Goal: Task Accomplishment & Management: Manage account settings

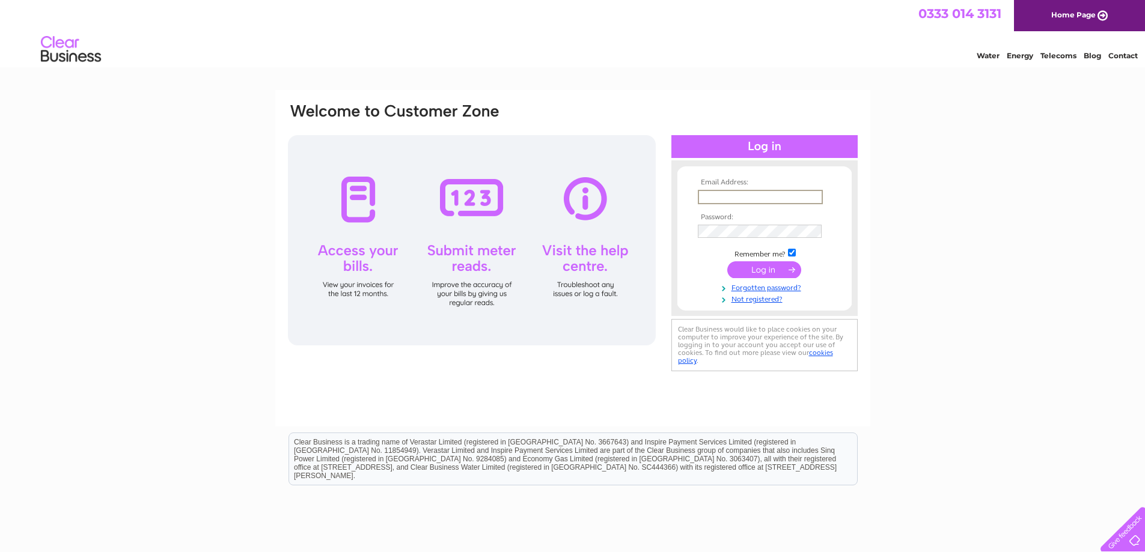
click at [711, 198] on input "text" at bounding box center [760, 197] width 125 height 14
type input "jill_lyle11969@outlook.com"
click at [742, 271] on input "submit" at bounding box center [764, 269] width 74 height 17
drag, startPoint x: 721, startPoint y: 289, endPoint x: 735, endPoint y: 273, distance: 20.5
click at [729, 286] on td "Invalid email address and/or password" at bounding box center [764, 286] width 139 height 11
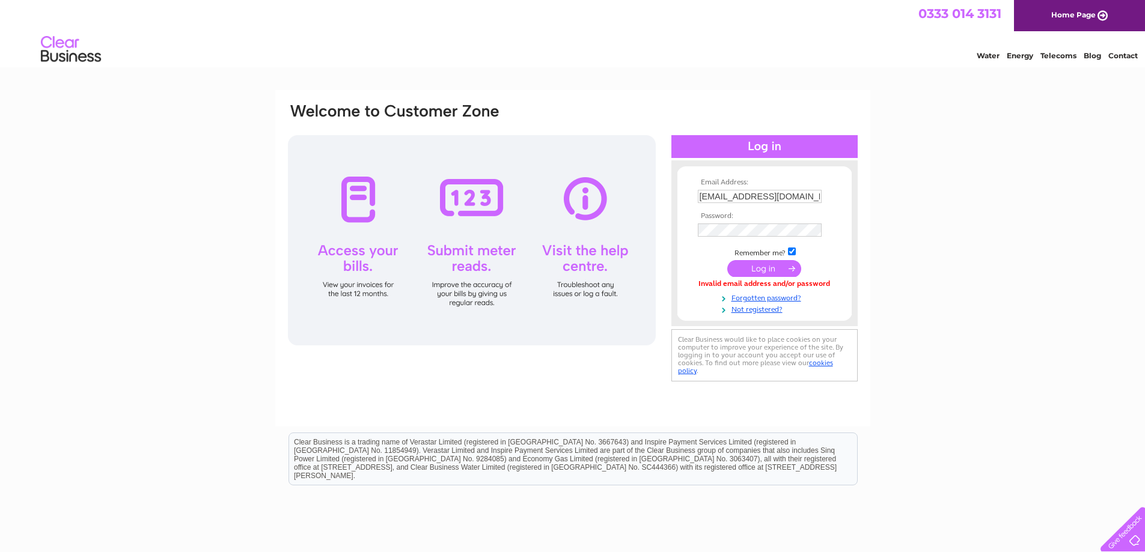
click at [759, 267] on input "submit" at bounding box center [764, 268] width 74 height 17
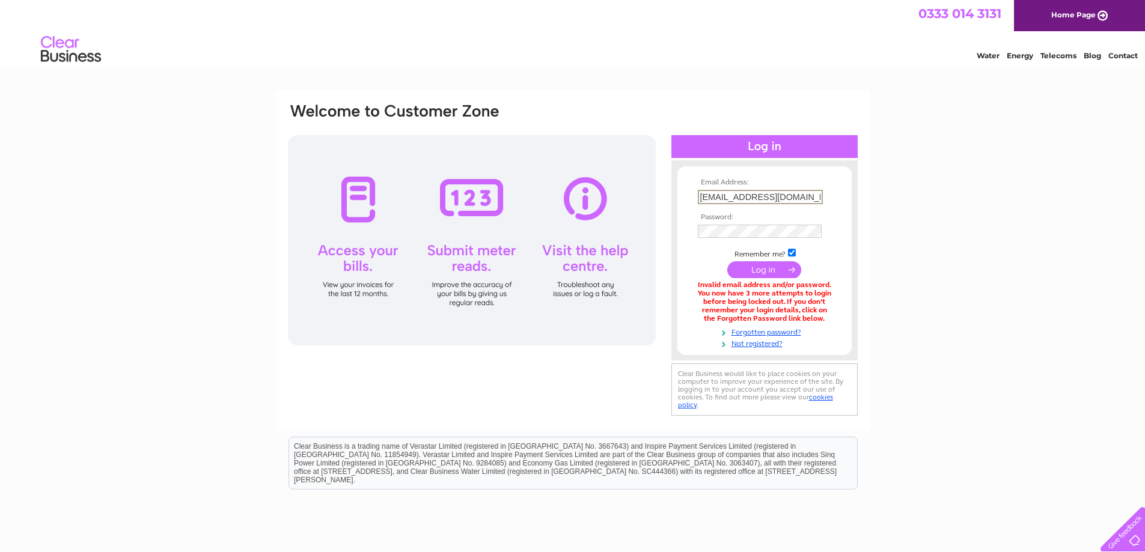
click at [806, 197] on input "[EMAIL_ADDRESS][DOMAIN_NAME]" at bounding box center [760, 197] width 125 height 14
drag, startPoint x: 806, startPoint y: 197, endPoint x: 670, endPoint y: 220, distance: 137.8
click at [670, 220] on div "Email Address: jill_lyle11969@outlook.com Password:" at bounding box center [573, 260] width 572 height 317
type input "chris@cokingfarmfishery.co.uk"
click at [741, 270] on input "submit" at bounding box center [764, 269] width 74 height 17
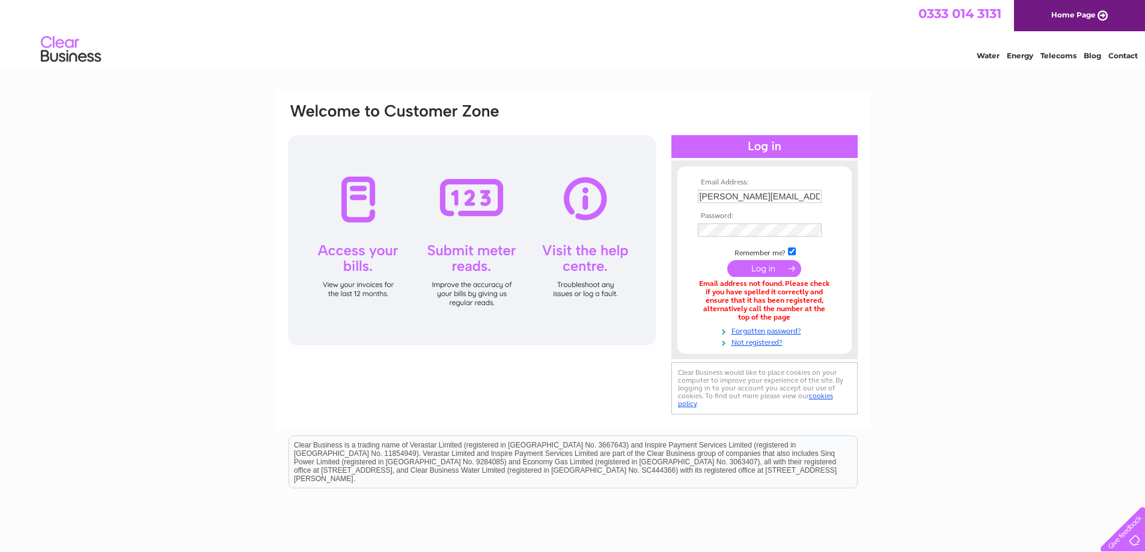
click at [836, 192] on form "Email Address: chris@cokingfarmfishery.co.uk Password: Forgotten password?" at bounding box center [764, 263] width 174 height 169
drag, startPoint x: 832, startPoint y: 191, endPoint x: 728, endPoint y: 214, distance: 106.6
click at [728, 214] on tbody "Email Address: chris@cokingfarmfishery.co.uk Password: Remember me?" at bounding box center [764, 263] width 139 height 169
drag, startPoint x: 851, startPoint y: 183, endPoint x: 824, endPoint y: 192, distance: 29.3
click at [824, 192] on form "Email Address: chris@cokingfarmfishery.co.uk Password: Forgotten password?" at bounding box center [764, 263] width 174 height 169
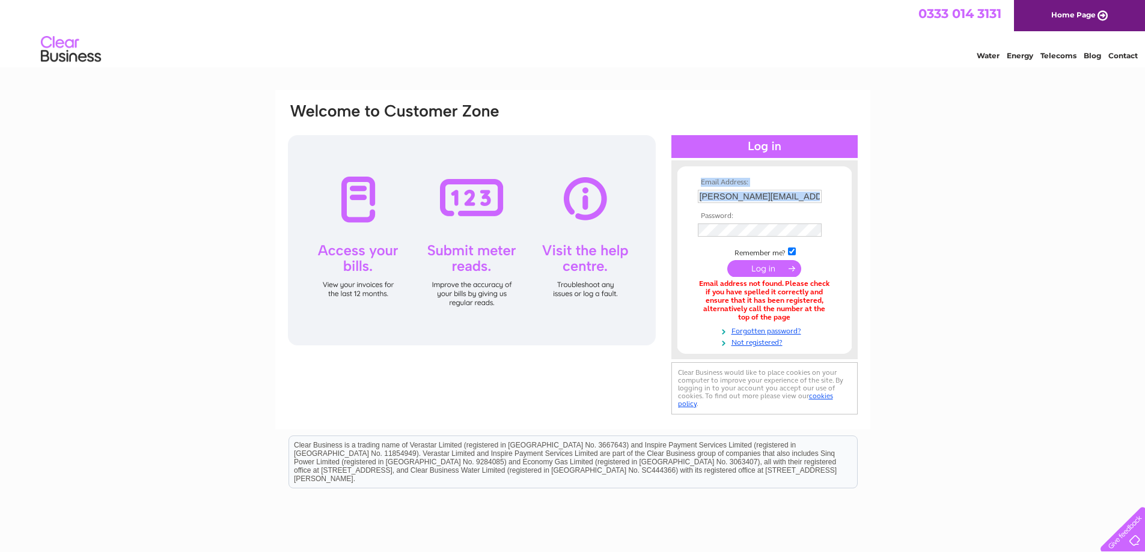
click at [824, 193] on td "chris@cokingfarmfishery.co.uk" at bounding box center [764, 196] width 139 height 19
click at [819, 192] on td "chris@cokingfarmfishery.co.uk" at bounding box center [764, 196] width 139 height 19
drag, startPoint x: 819, startPoint y: 192, endPoint x: 622, endPoint y: 237, distance: 202.7
click at [622, 237] on div "Email Address: chris@cokingfarmfishery.co.uk Password:" at bounding box center [573, 260] width 572 height 317
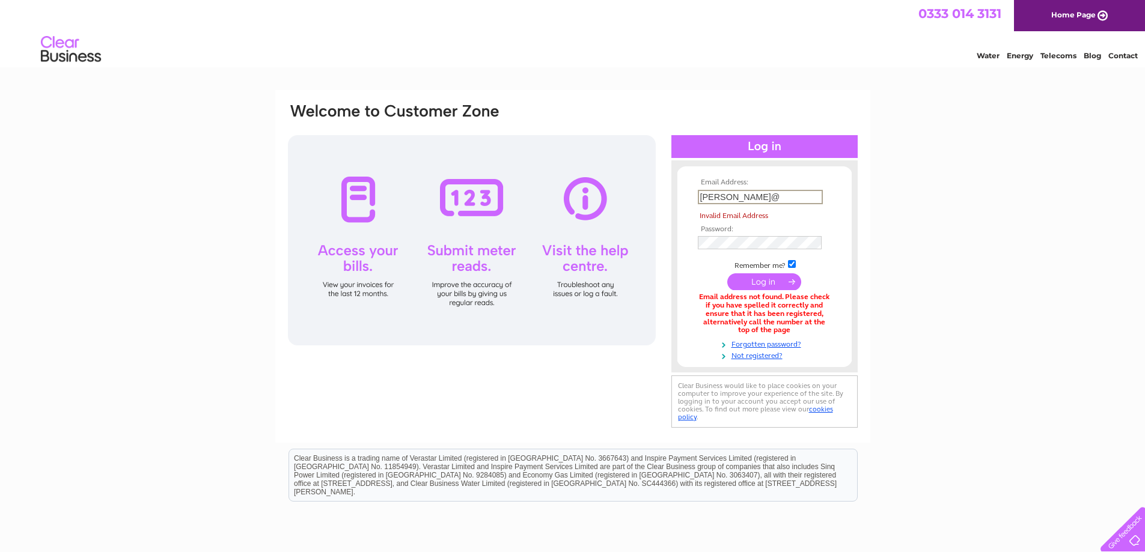
drag, startPoint x: 746, startPoint y: 204, endPoint x: 657, endPoint y: 240, distance: 96.2
click at [654, 237] on div "Email Address: chris@ Invalid Email Address Password:" at bounding box center [573, 266] width 572 height 329
type input "jill_lyle11969@outlook.com"
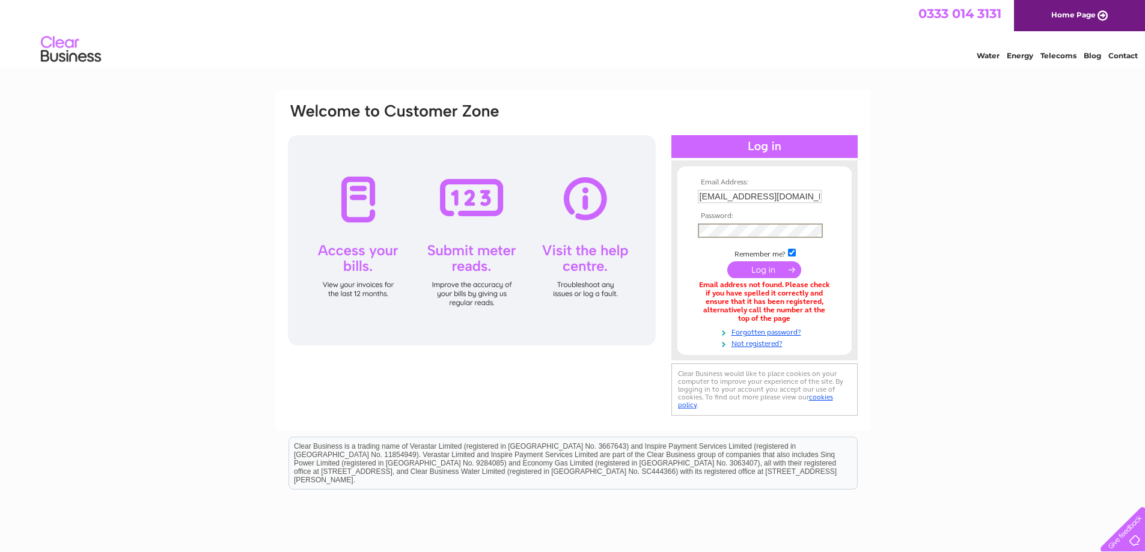
click at [1012, 286] on div "Email Address: jill_lyle11969@outlook.com Password:" at bounding box center [572, 363] width 1145 height 546
click at [759, 265] on input "submit" at bounding box center [764, 268] width 74 height 17
click at [759, 266] on input "submit" at bounding box center [764, 268] width 74 height 17
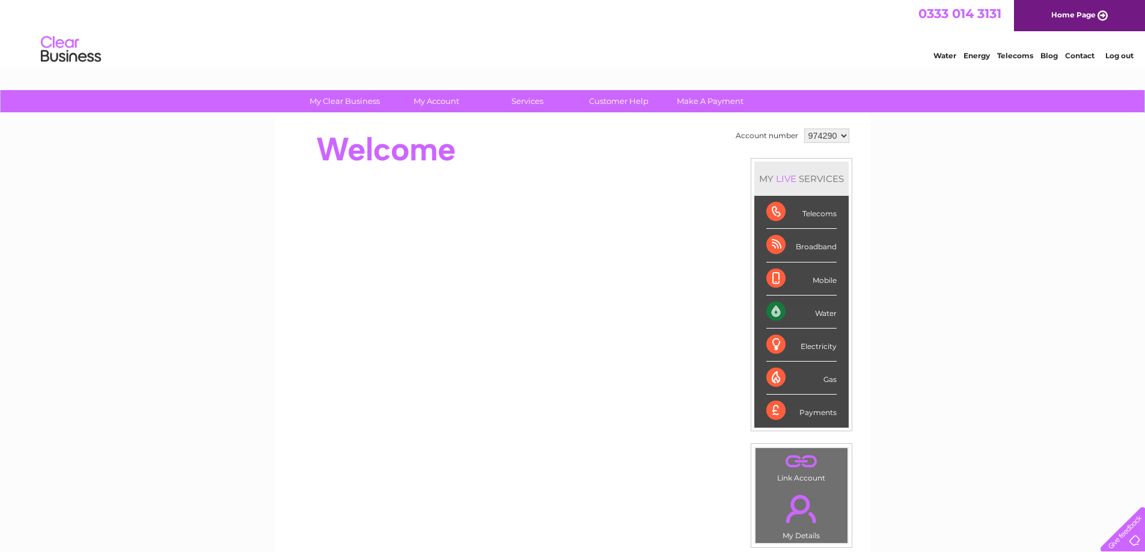
click at [822, 311] on div "Water" at bounding box center [801, 312] width 70 height 33
drag, startPoint x: 821, startPoint y: 312, endPoint x: 808, endPoint y: 313, distance: 13.2
click at [810, 313] on div "Water" at bounding box center [801, 312] width 70 height 33
click at [777, 313] on div "Water" at bounding box center [801, 312] width 70 height 33
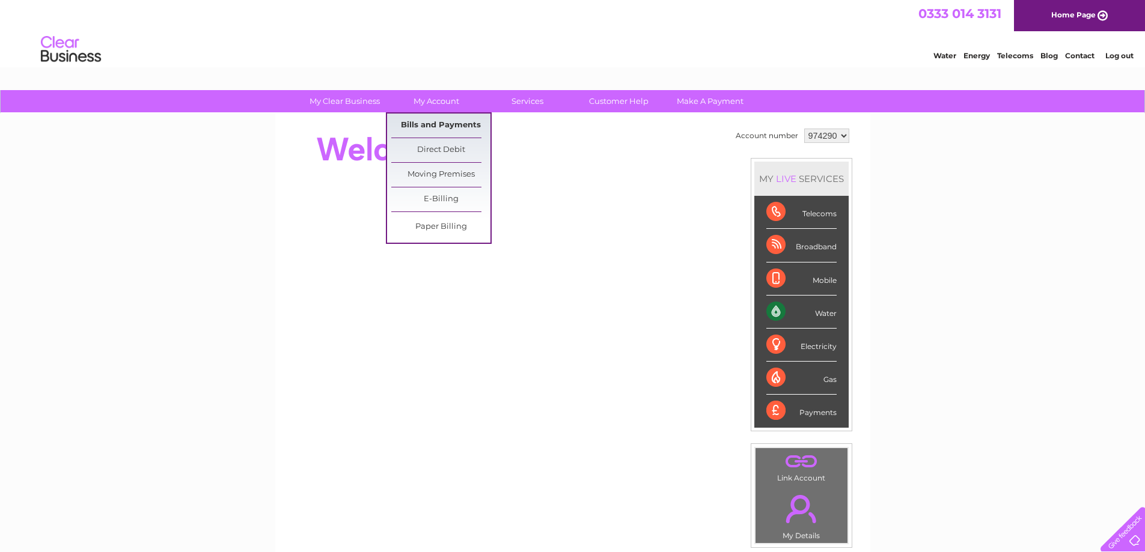
click at [435, 127] on link "Bills and Payments" at bounding box center [440, 126] width 99 height 24
click at [433, 124] on link "Bills and Payments" at bounding box center [440, 126] width 99 height 24
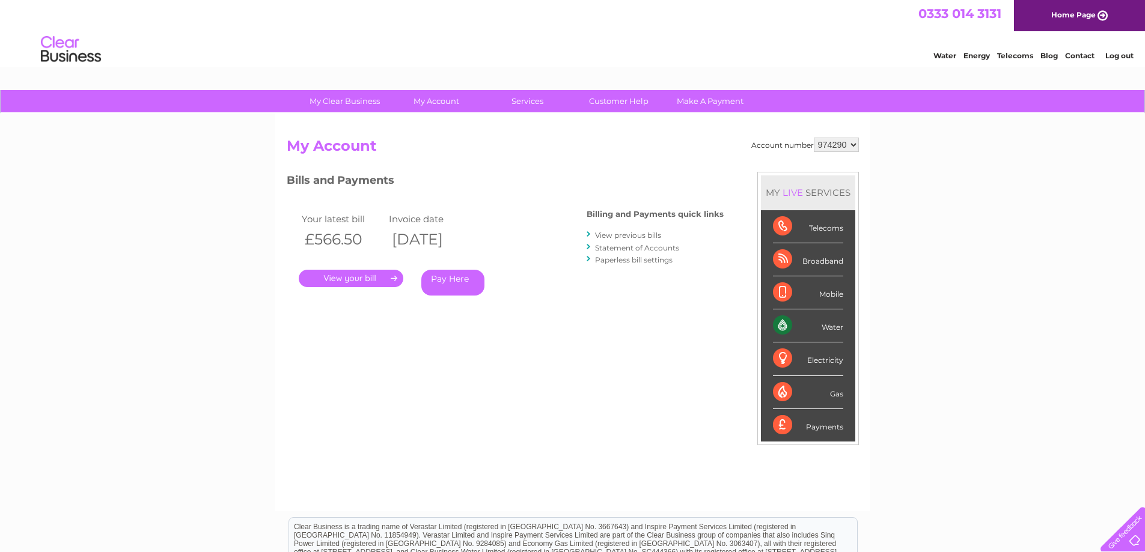
click at [611, 245] on link "Statement of Accounts" at bounding box center [637, 247] width 84 height 9
click at [611, 246] on link "Statement of Accounts" at bounding box center [637, 247] width 84 height 9
click at [611, 245] on link "Statement of Accounts" at bounding box center [637, 247] width 84 height 9
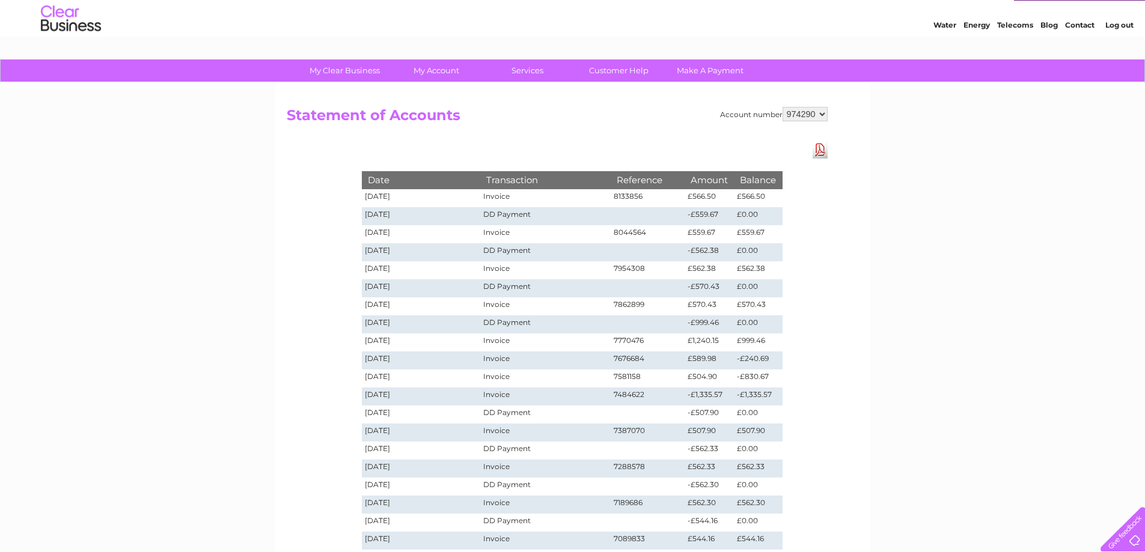
scroll to position [60, 0]
